Goal: Task Accomplishment & Management: Manage account settings

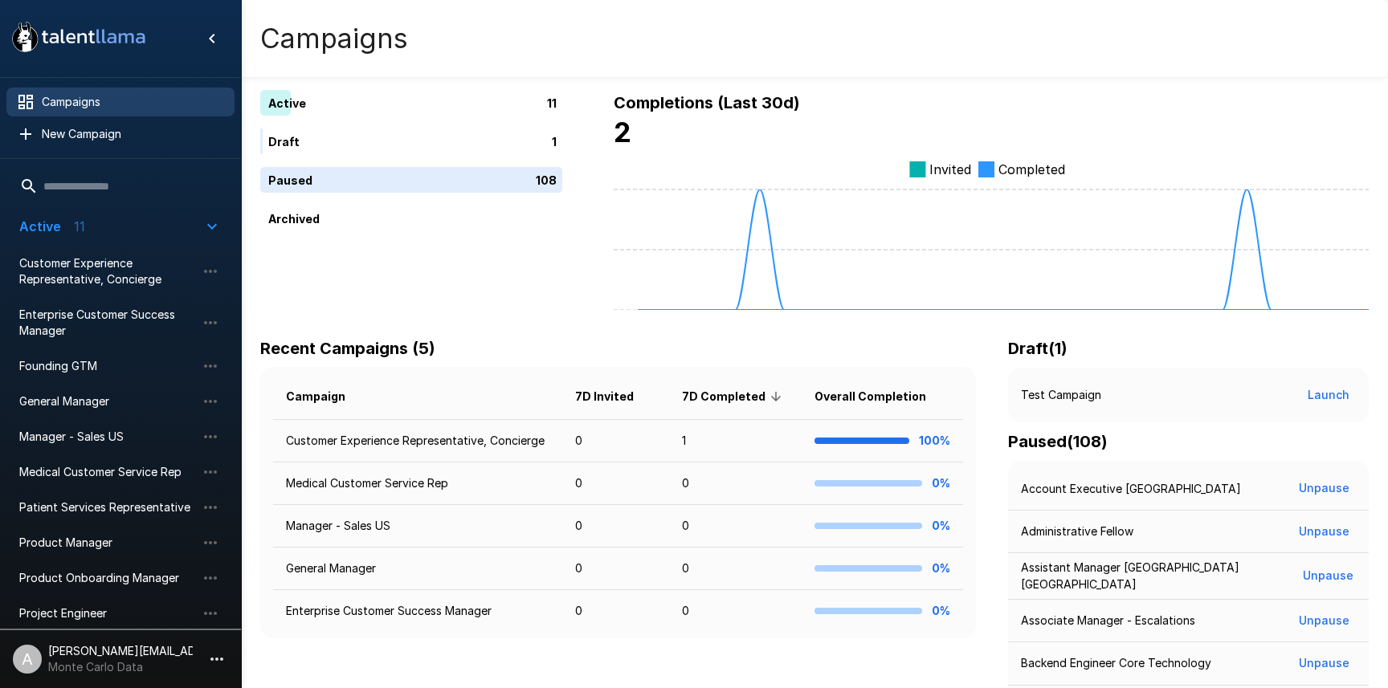
click at [231, 661] on li "A adam+prodtest1@talentllama.com Monte Carlo Data" at bounding box center [120, 655] width 241 height 51
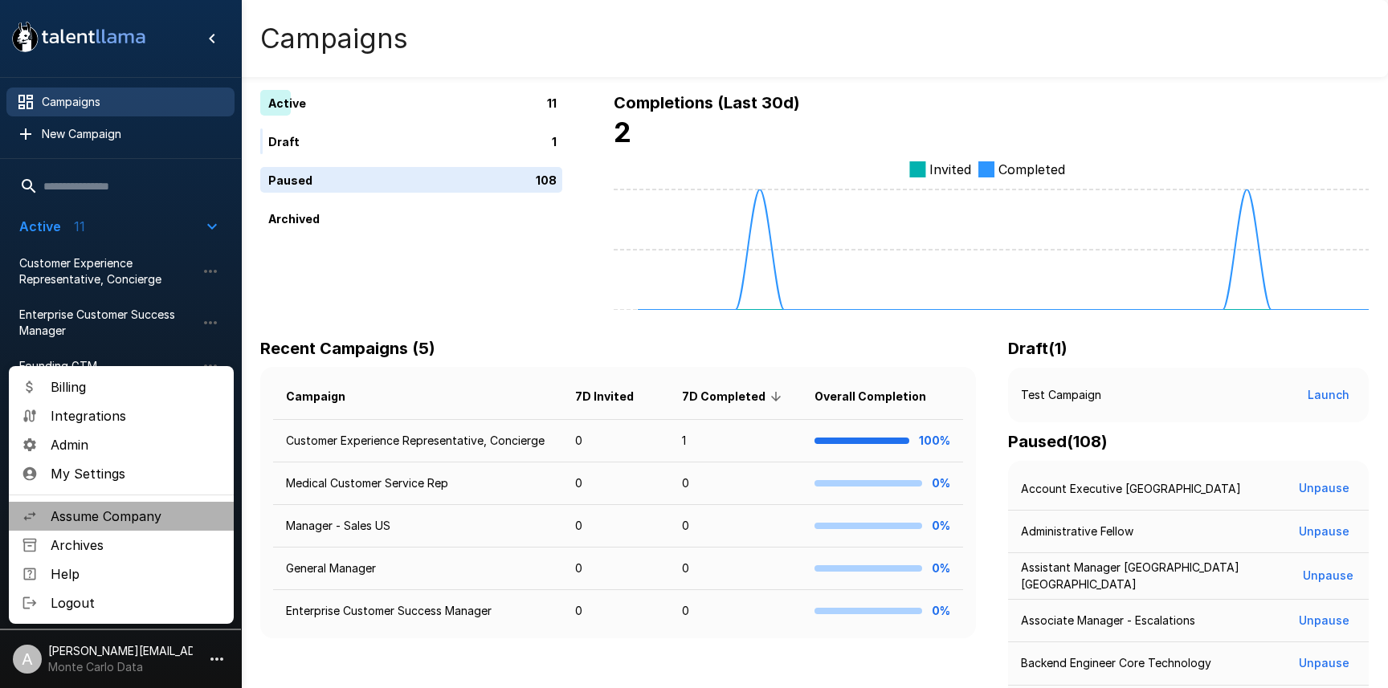
click at [124, 521] on span "Assume Company" at bounding box center [136, 516] width 170 height 19
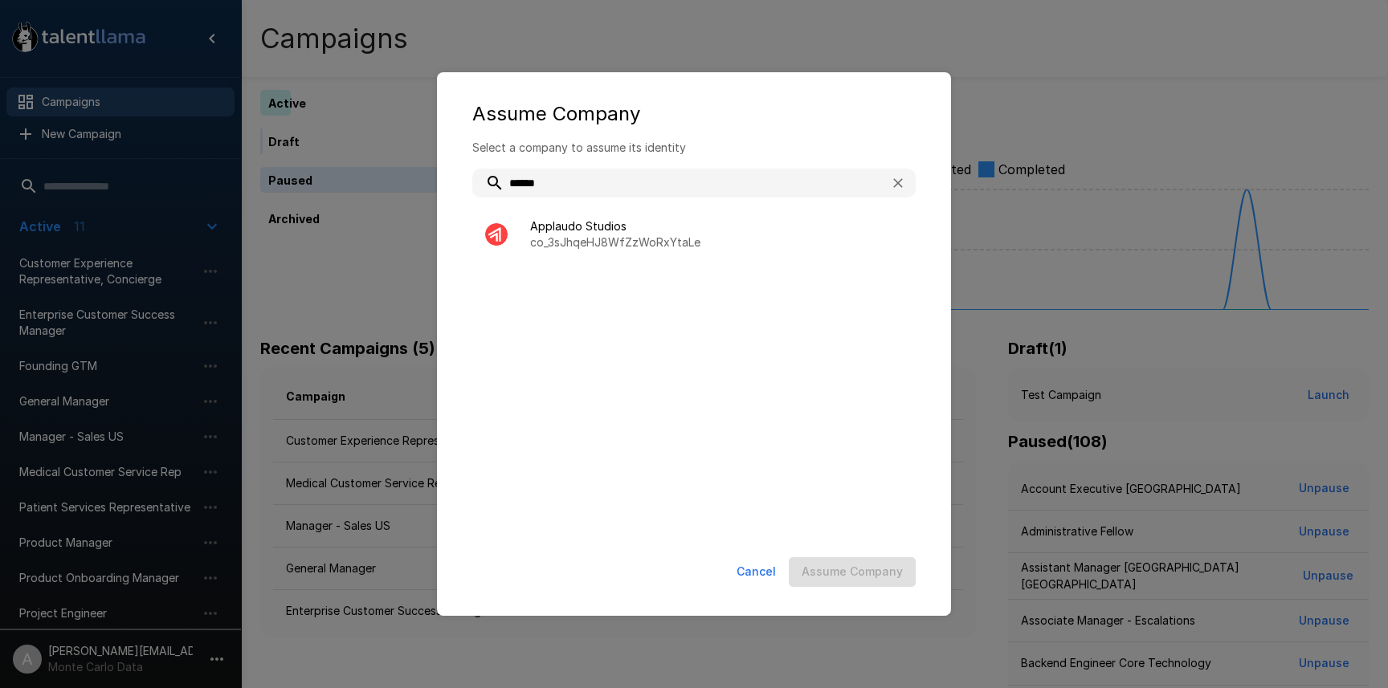
type input "******"
click at [628, 263] on ul "Applaudo Studios co_3sJhqeHJ8WfZzWoRxYtaLe" at bounding box center [693, 368] width 443 height 334
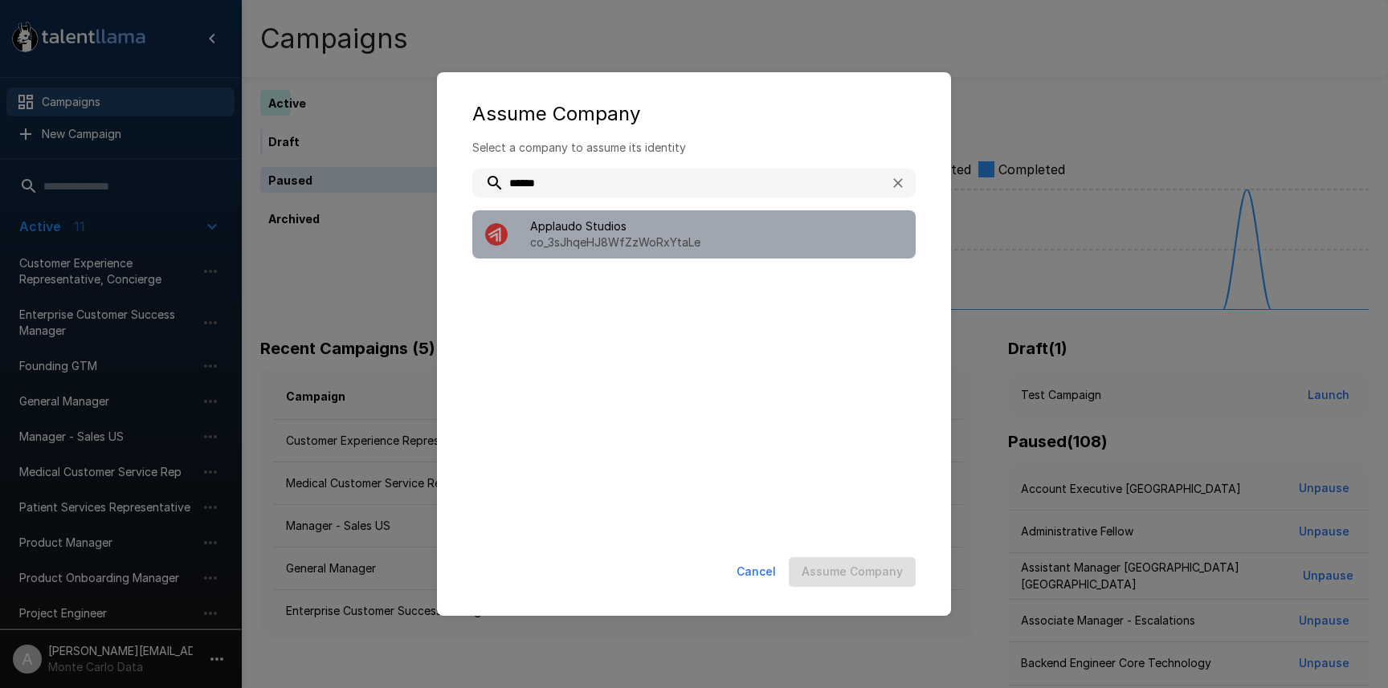
click at [616, 253] on div "Applaudo Studios co_3sJhqeHJ8WfZzWoRxYtaLe" at bounding box center [693, 234] width 443 height 48
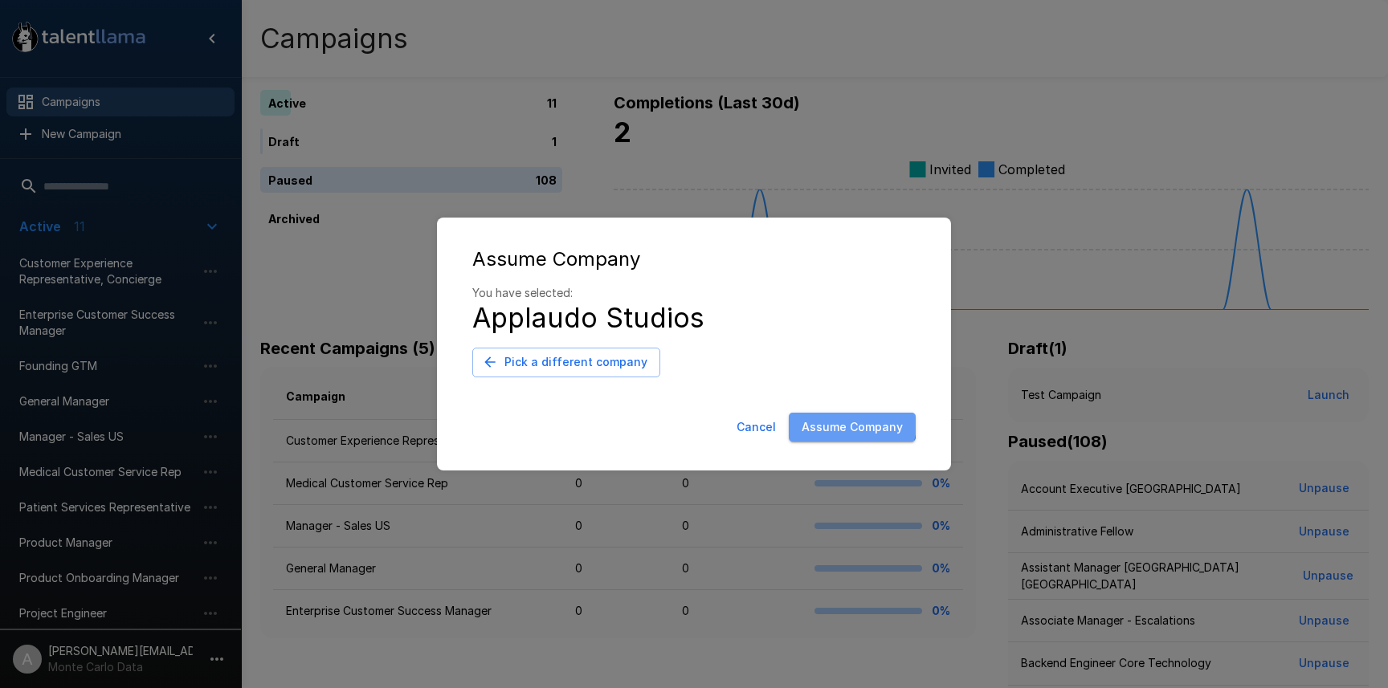
click at [834, 418] on button "Assume Company" at bounding box center [852, 428] width 127 height 30
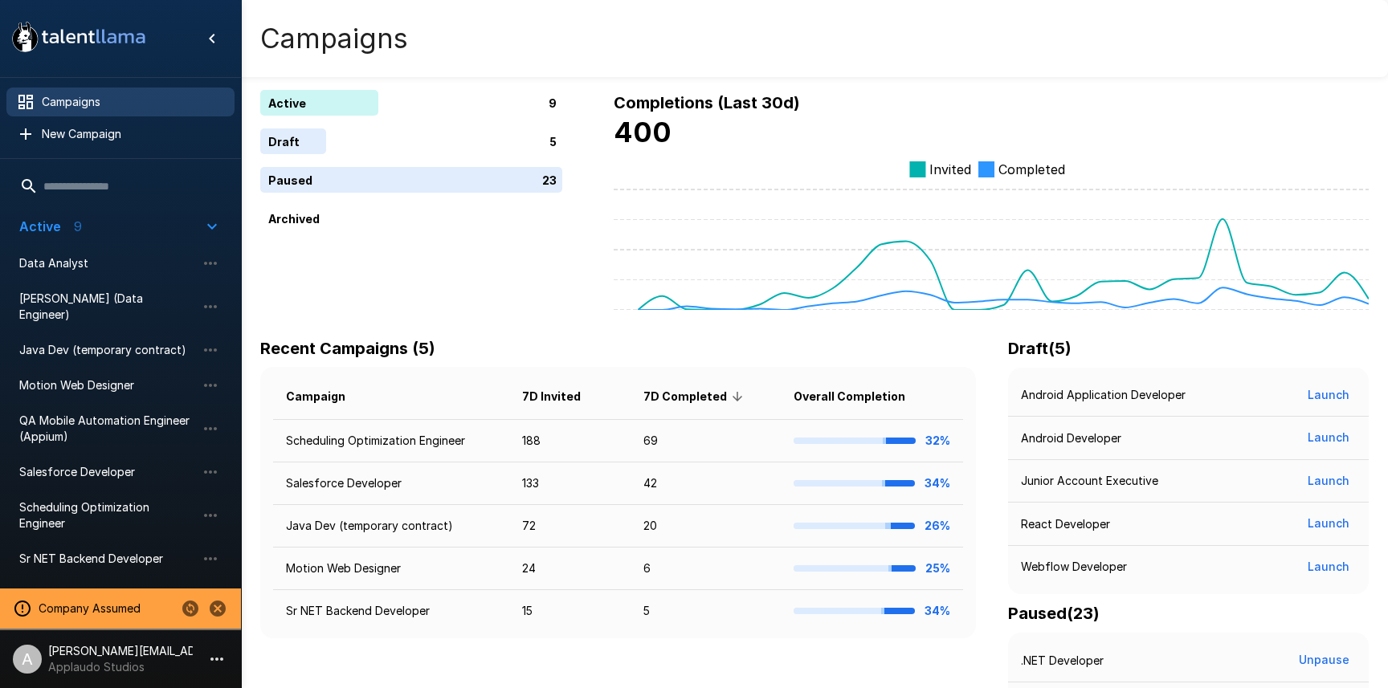
scroll to position [4, 0]
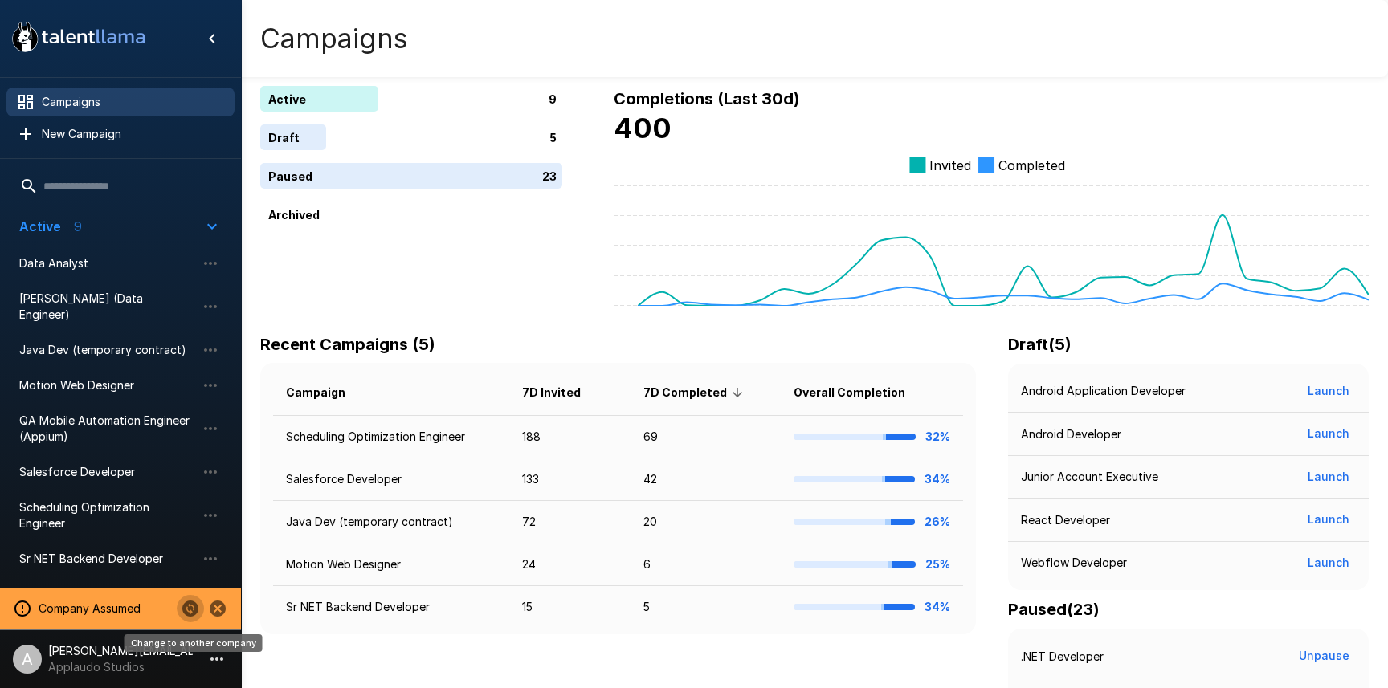
click at [188, 609] on icon "Change to another company" at bounding box center [190, 609] width 16 height 16
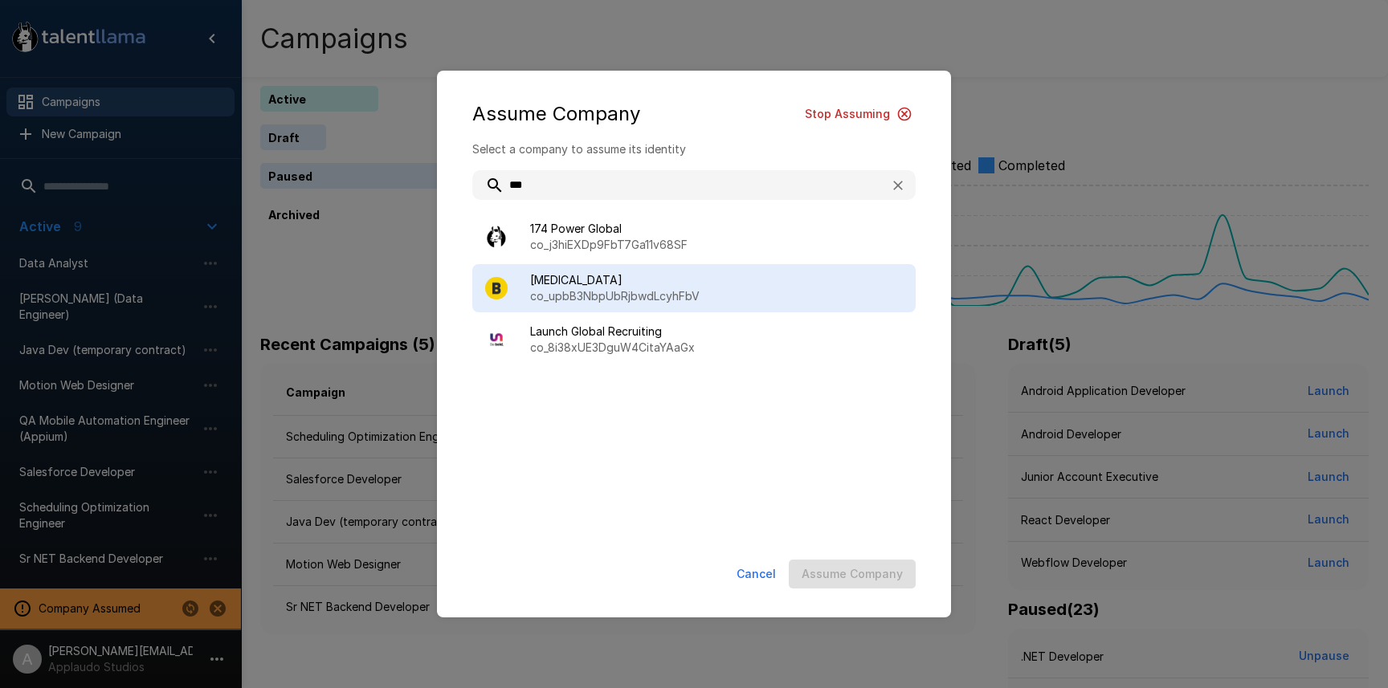
type input "***"
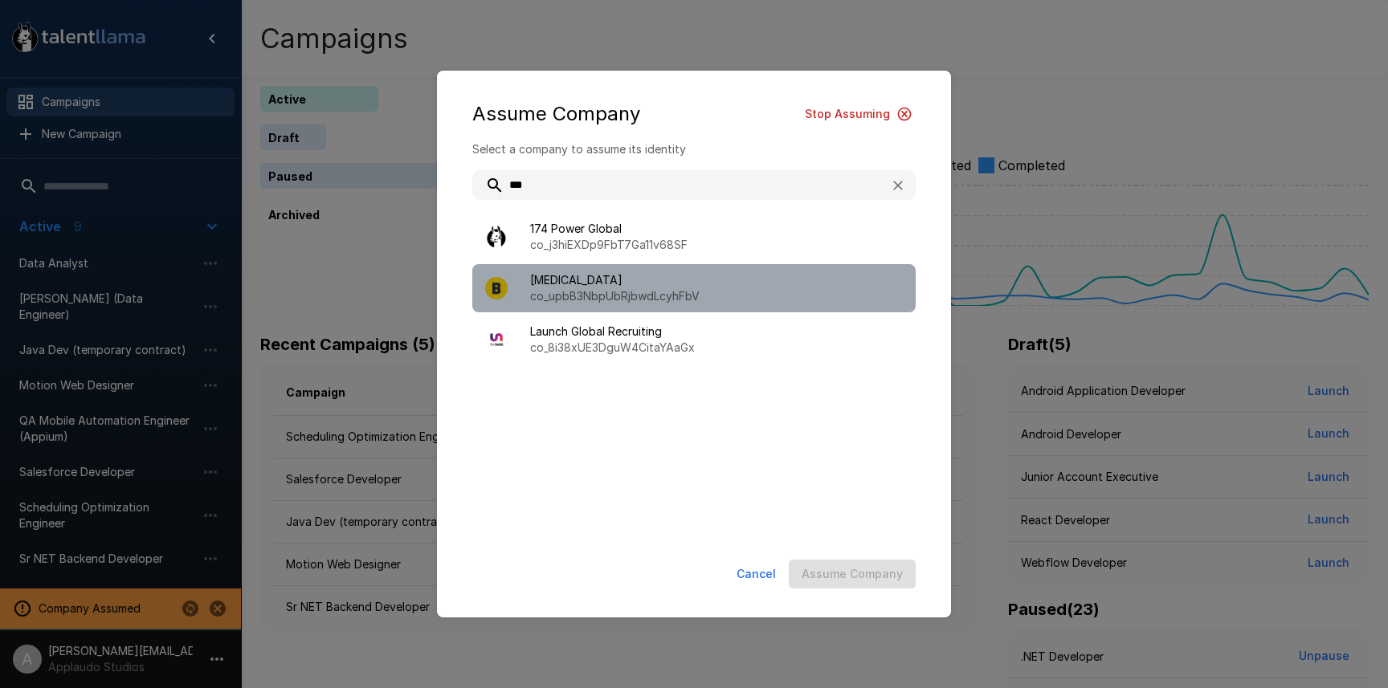
click at [662, 284] on span "[MEDICAL_DATA]" at bounding box center [716, 280] width 373 height 16
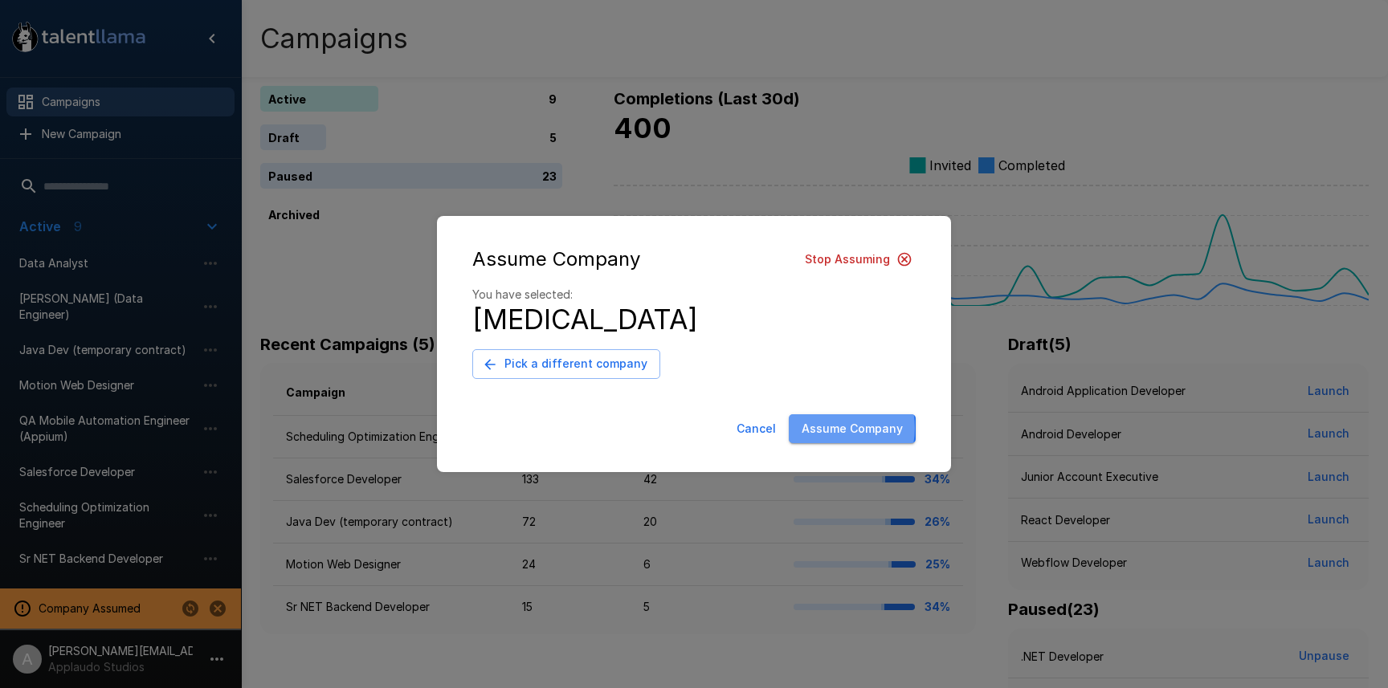
click at [834, 428] on button "Assume Company" at bounding box center [852, 429] width 127 height 30
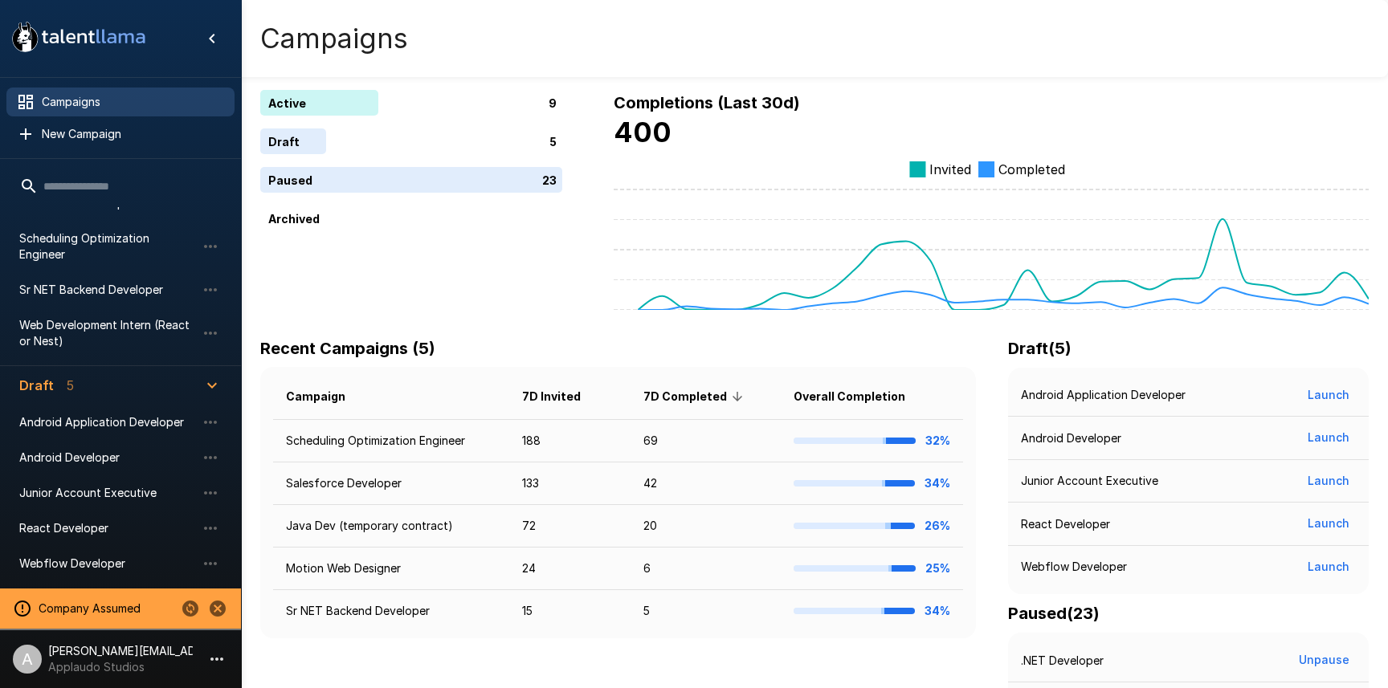
scroll to position [297, 0]
